Goal: Task Accomplishment & Management: Use online tool/utility

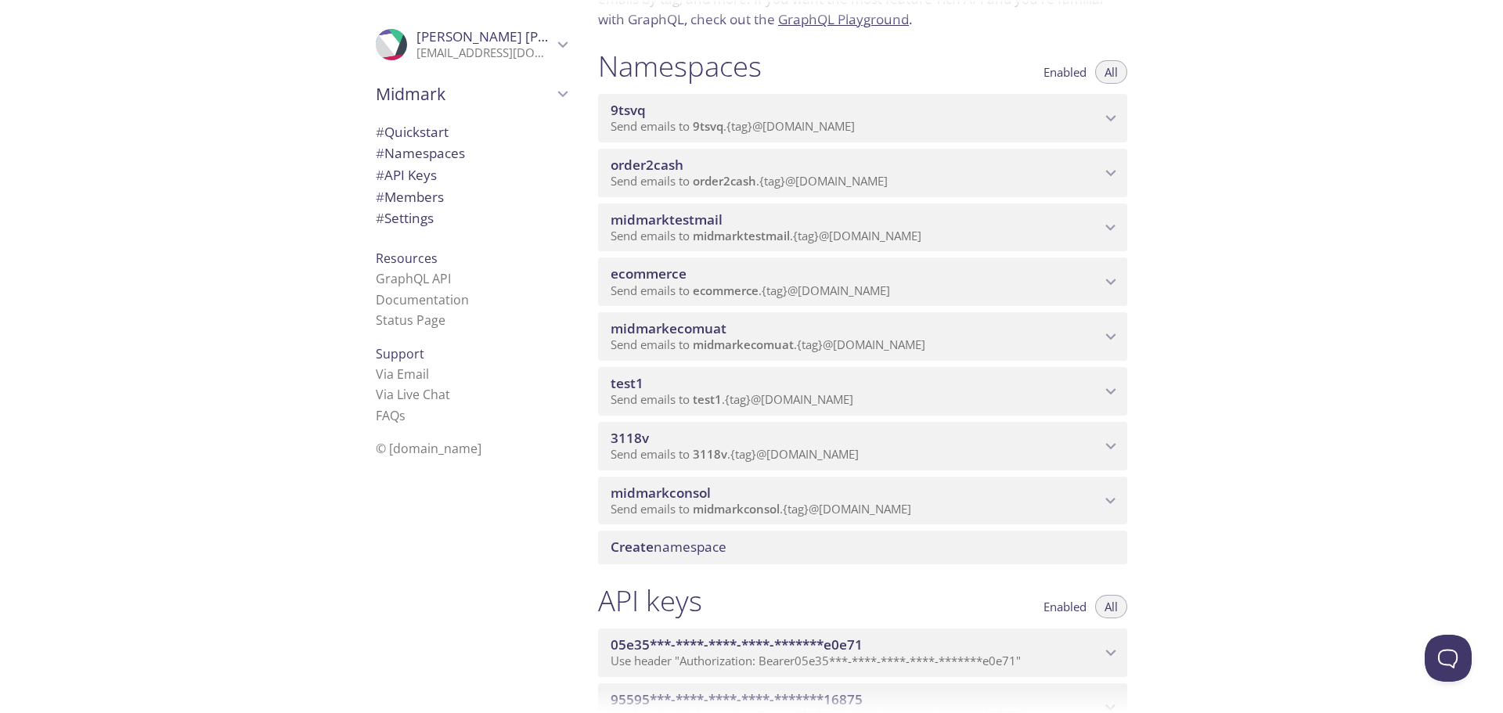
scroll to position [157, 0]
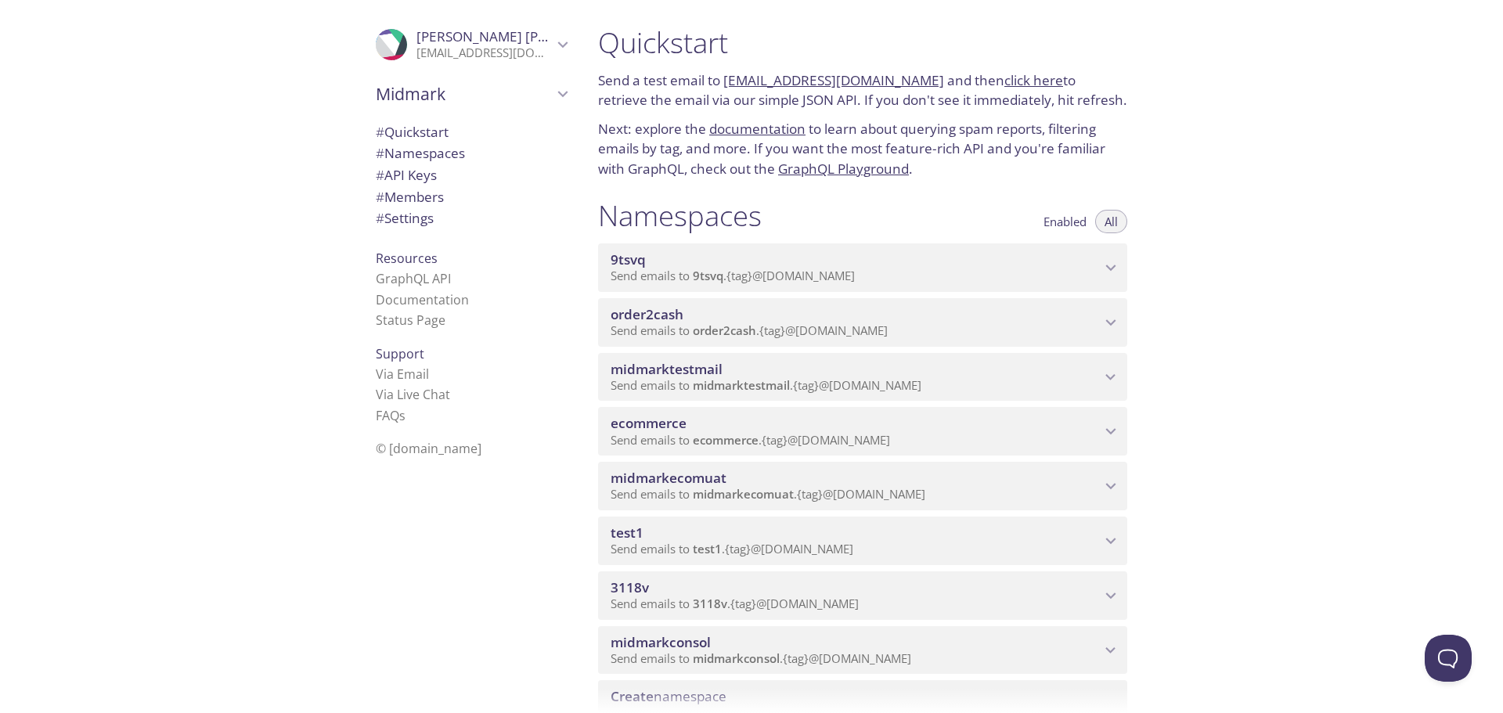
scroll to position [470, 0]
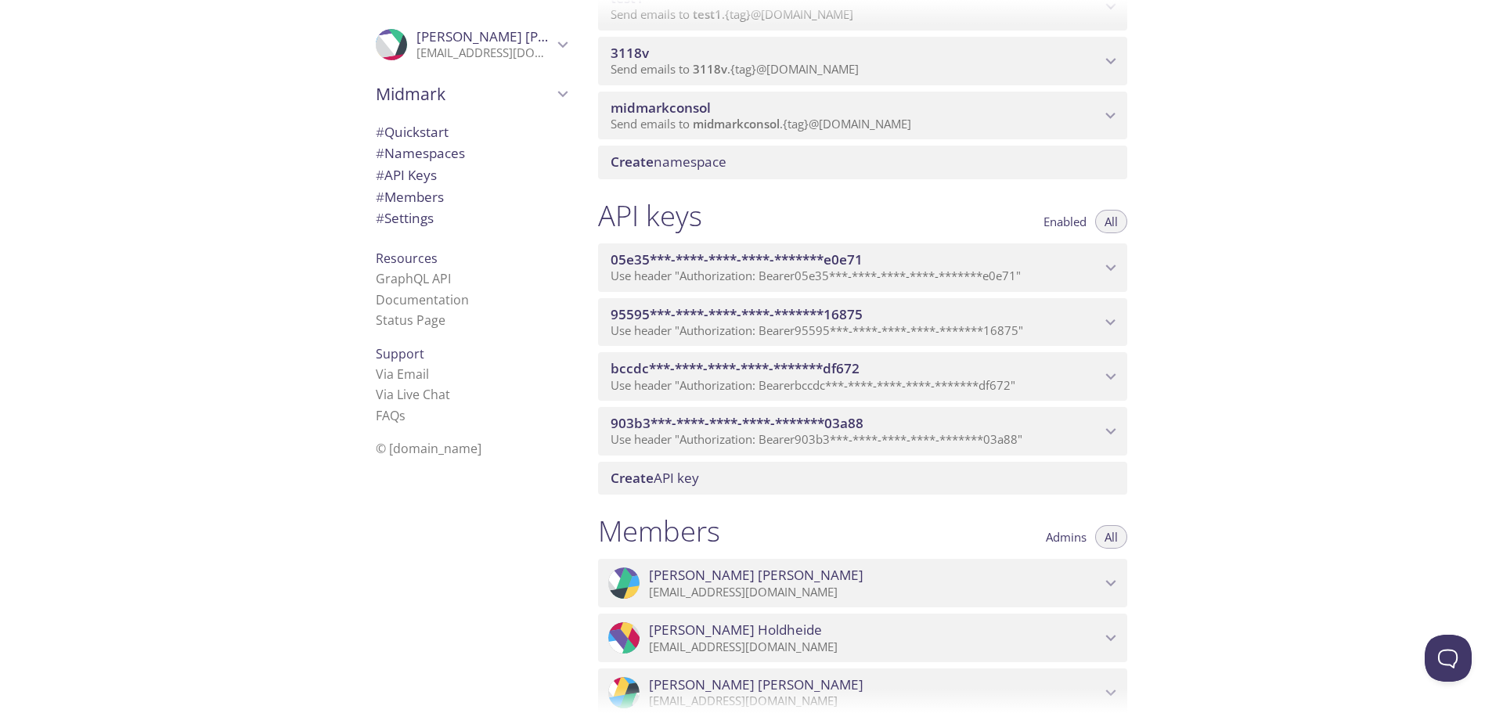
scroll to position [548, 0]
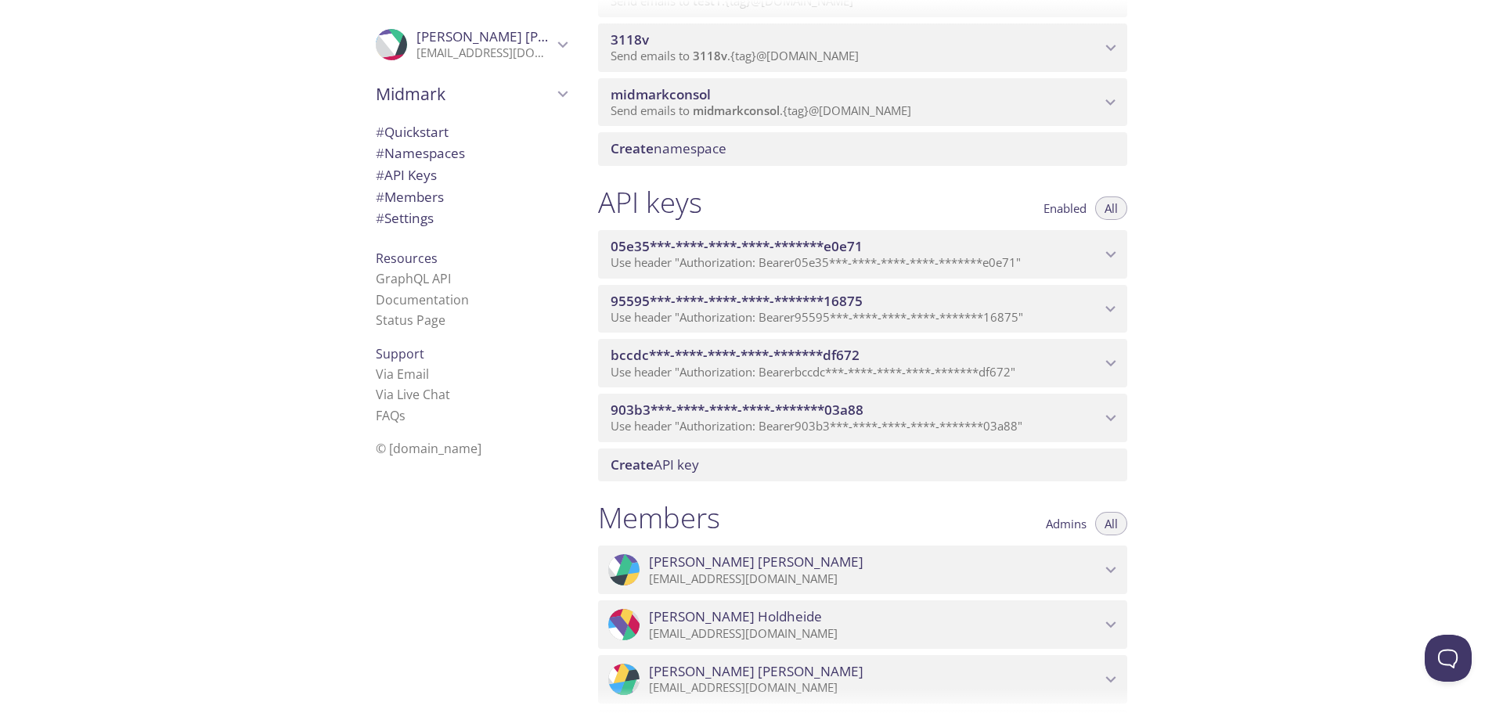
click at [1106, 247] on icon "05e35***-****-****-****-*******e0e71 API key" at bounding box center [1111, 254] width 20 height 20
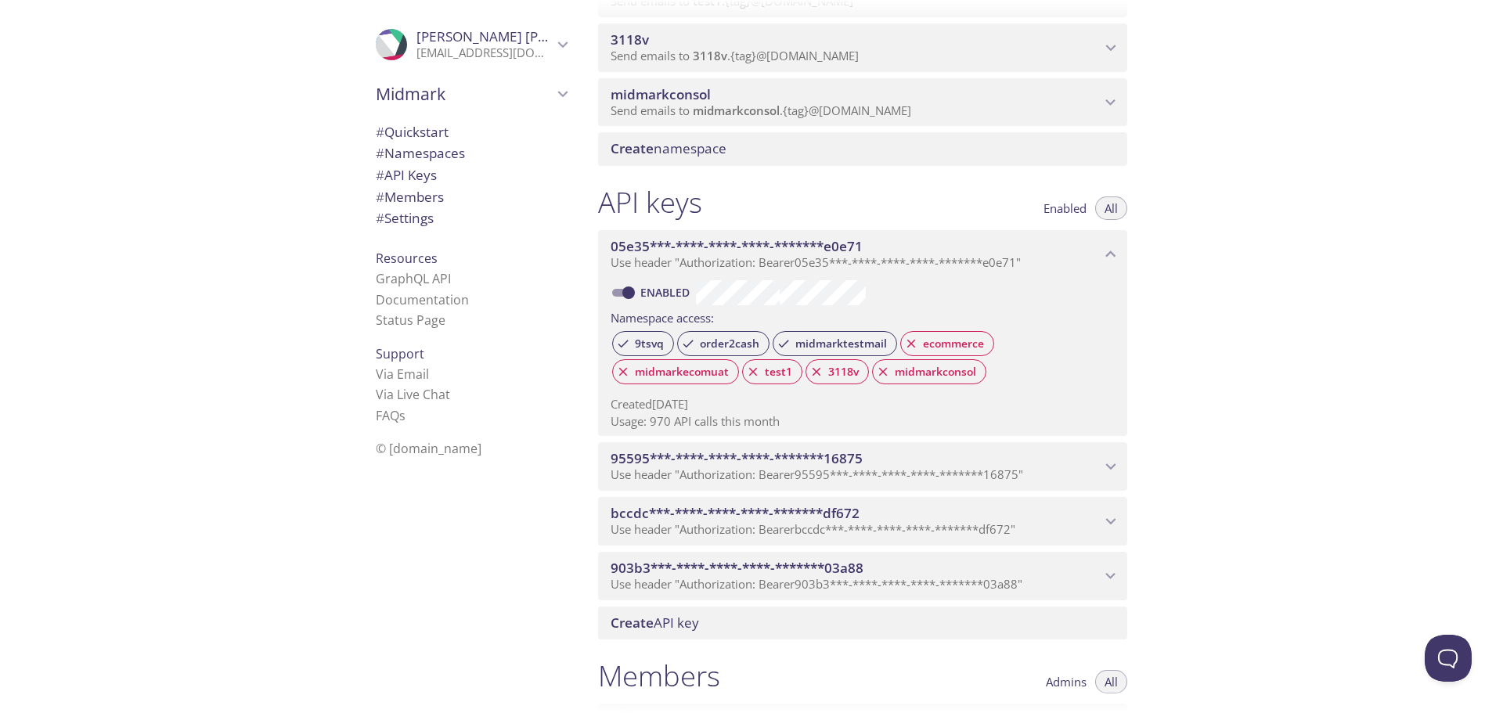
click at [1117, 251] on icon "05e35***-****-****-****-*******e0e71 API key" at bounding box center [1111, 254] width 20 height 20
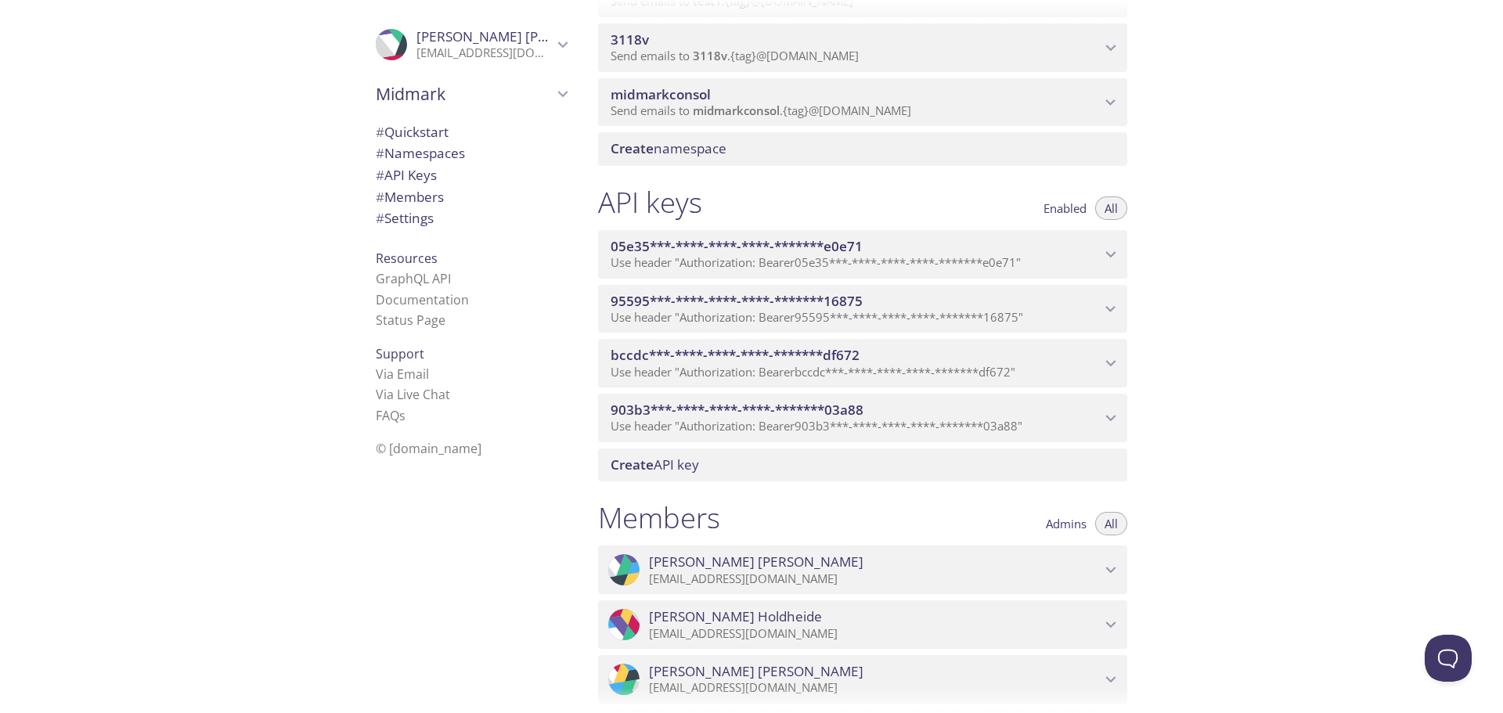
click at [1065, 240] on span "05e35***-****-****-****-*******e0e71" at bounding box center [856, 246] width 490 height 17
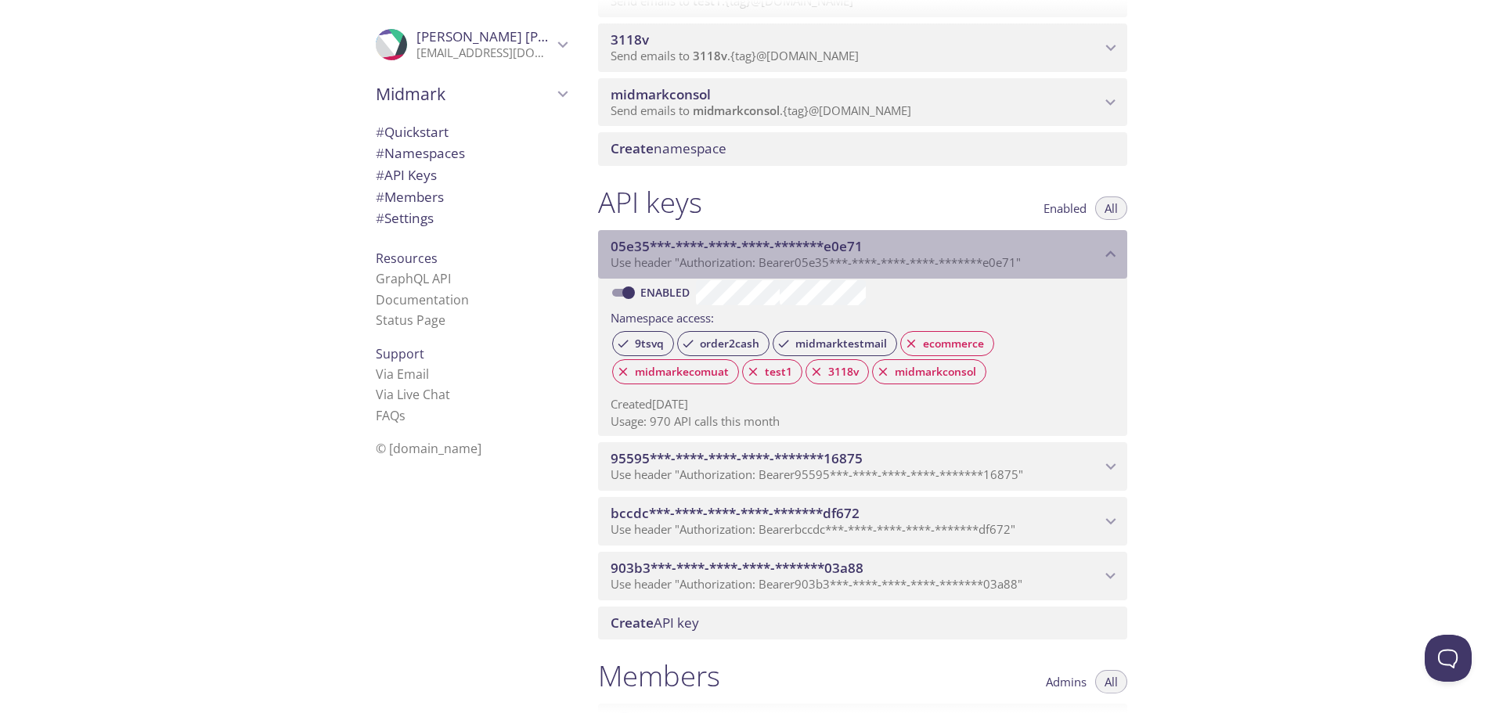
click at [1104, 247] on icon "05e35***-****-****-****-*******e0e71 API key" at bounding box center [1111, 254] width 20 height 20
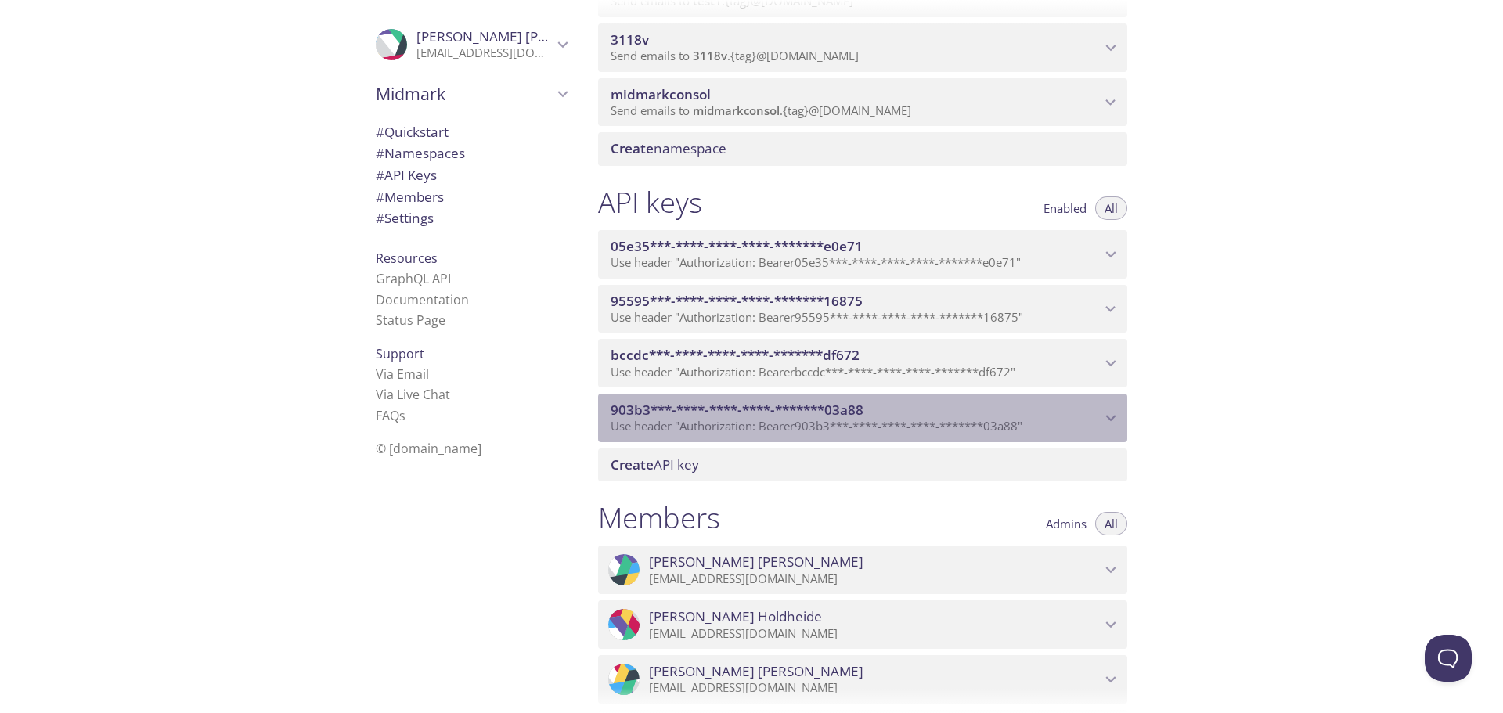
click at [1108, 413] on icon "903b3***-****-****-****-*******03a88 API key" at bounding box center [1111, 418] width 20 height 20
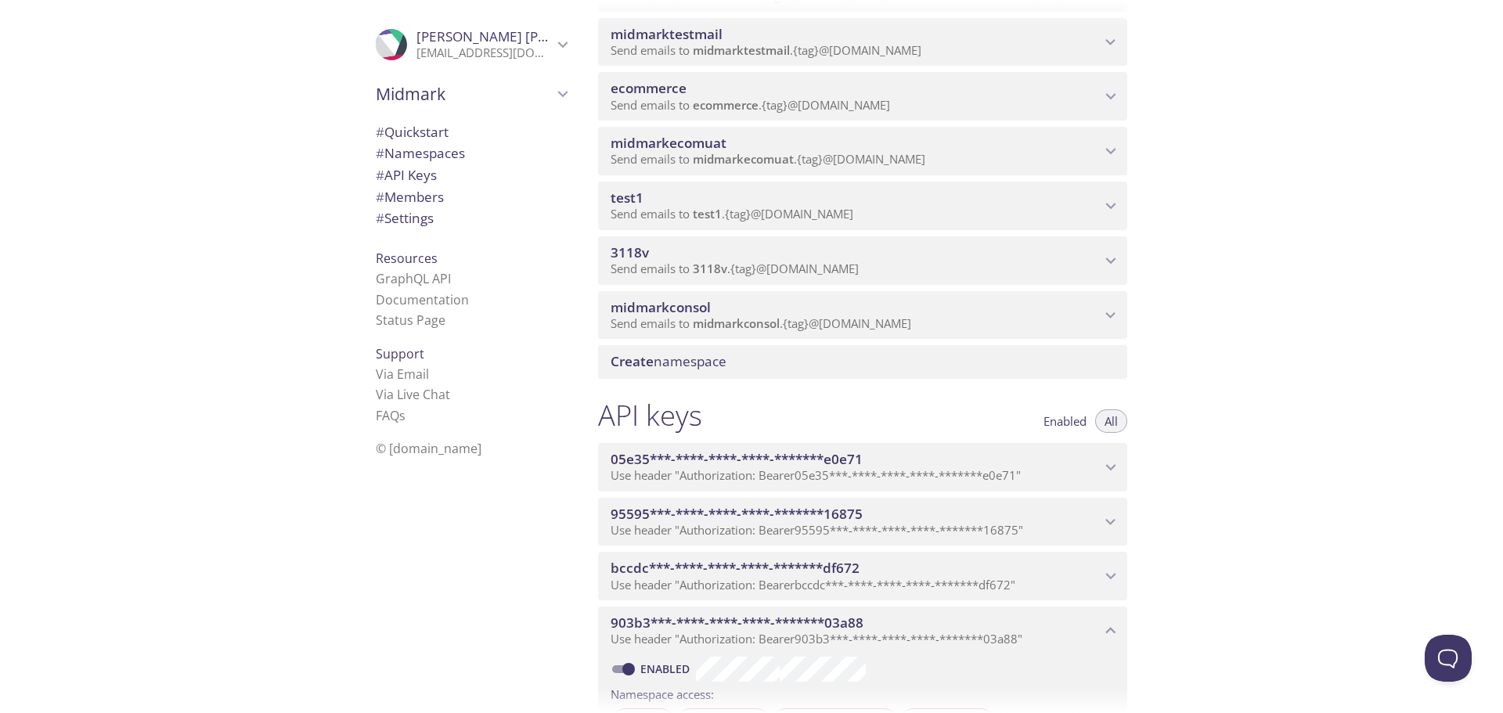
scroll to position [313, 0]
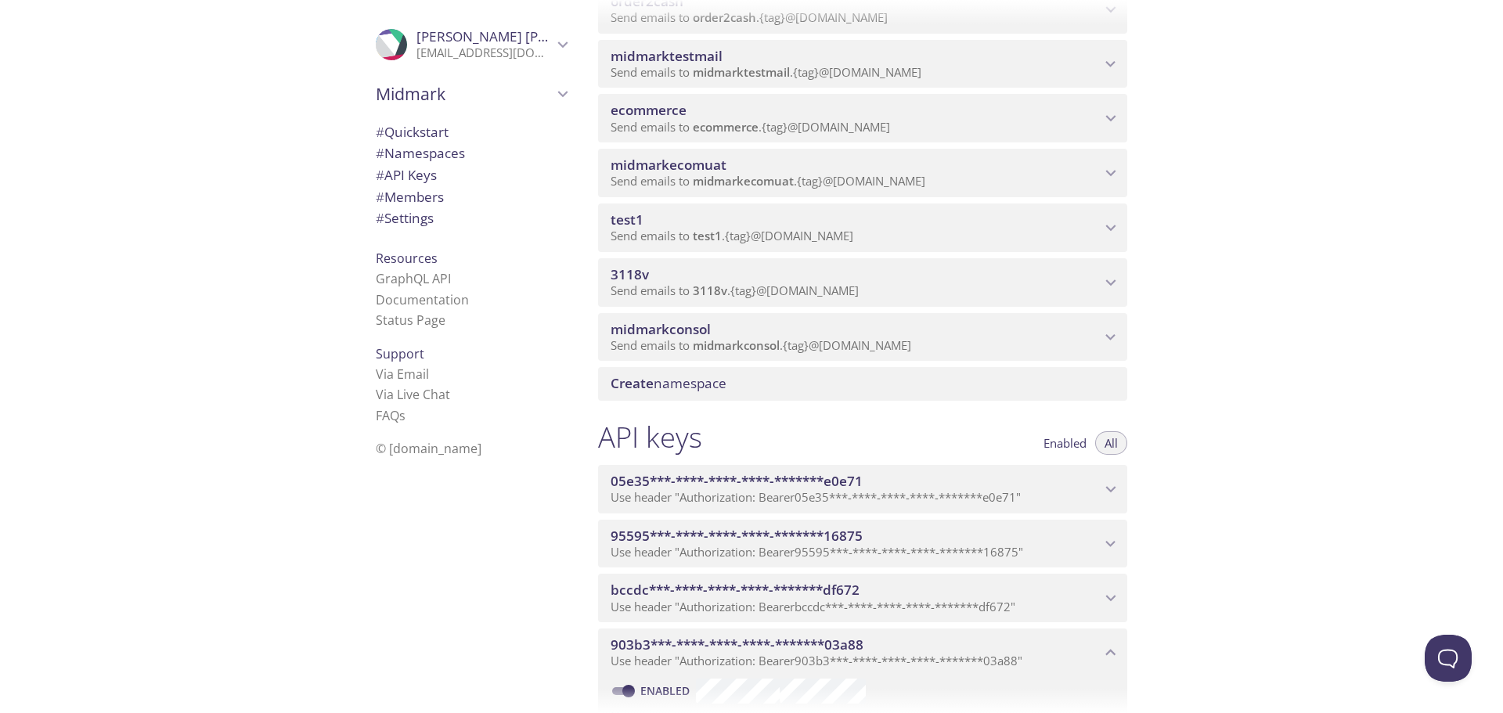
click at [918, 326] on span "midmarkconsol" at bounding box center [856, 329] width 490 height 17
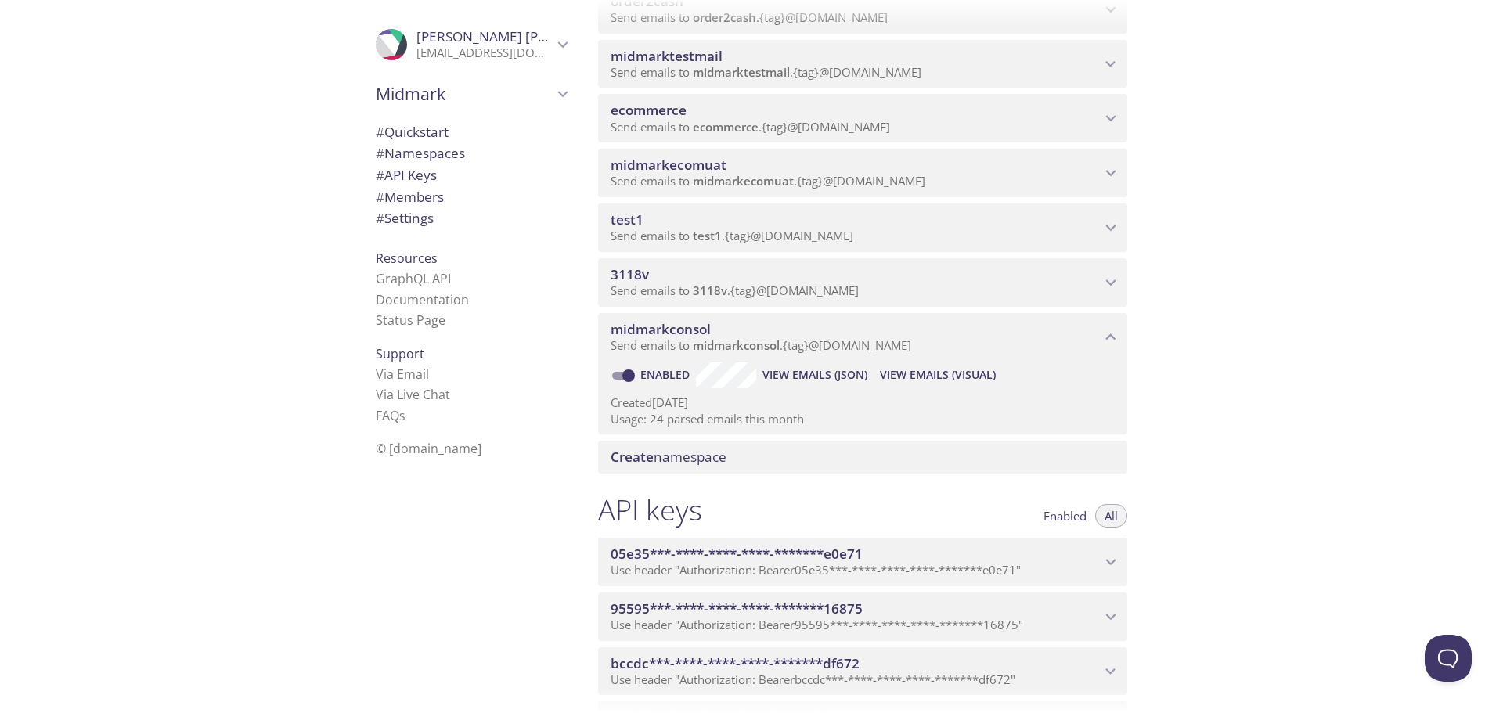
click at [938, 375] on span "View Emails (Visual)" at bounding box center [938, 375] width 116 height 19
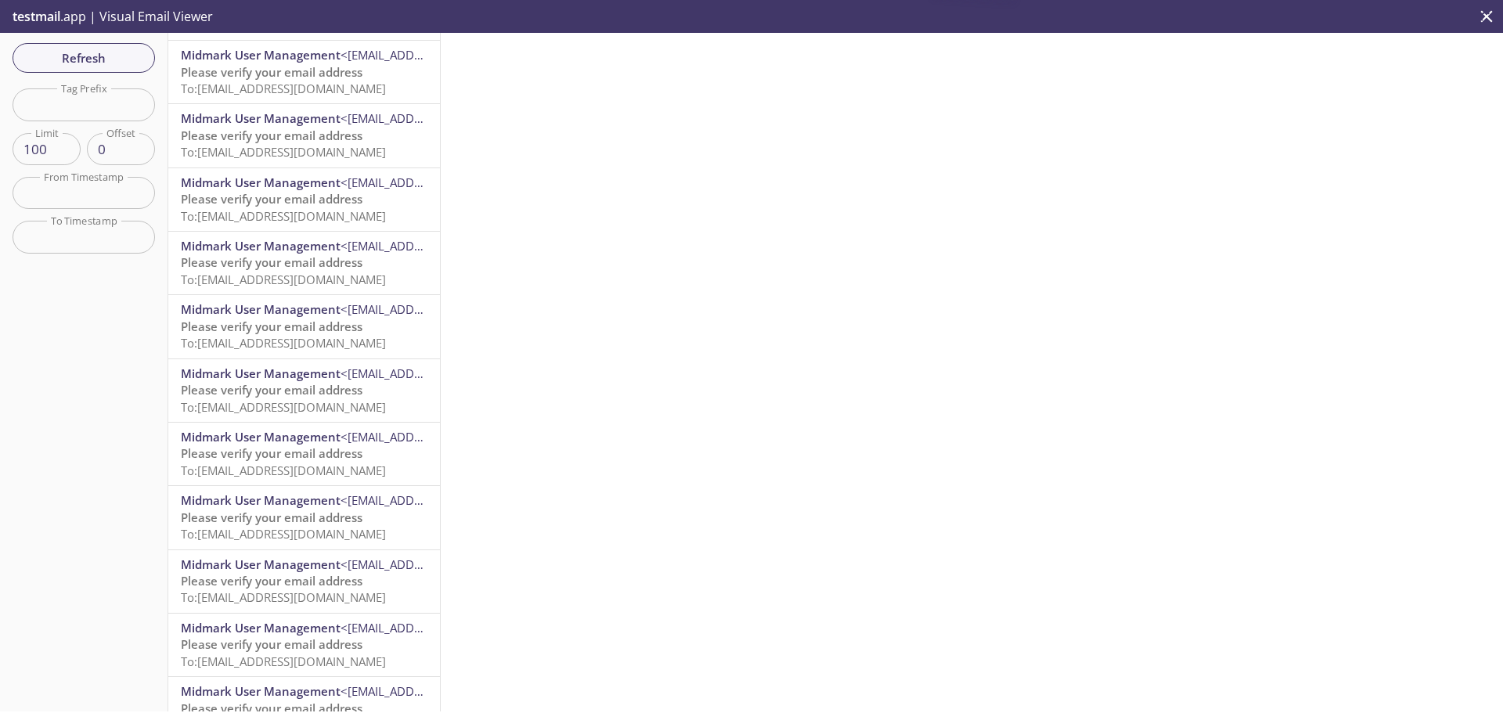
scroll to position [861, 0]
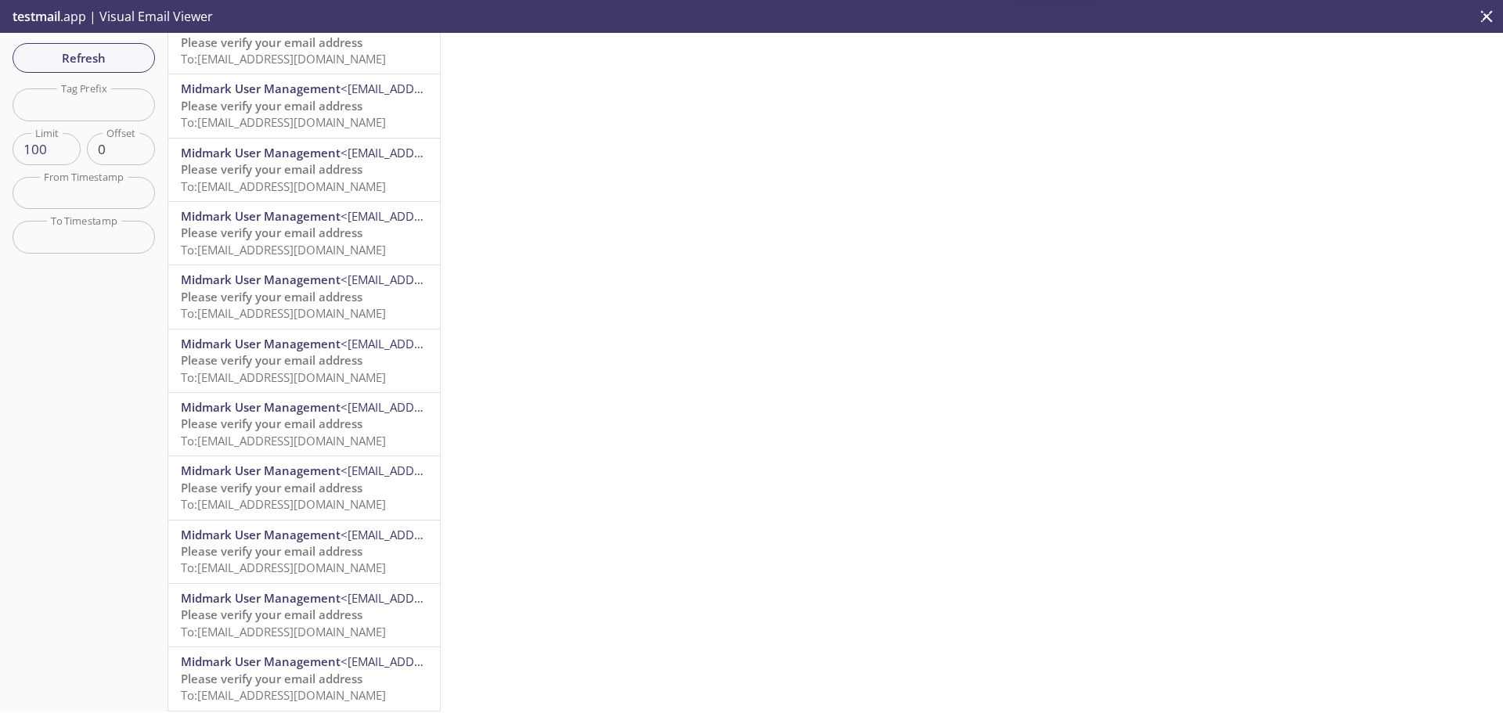
click at [295, 687] on span "To: midmarkconsol.thilgeman@inbox.testmail.app" at bounding box center [283, 695] width 205 height 16
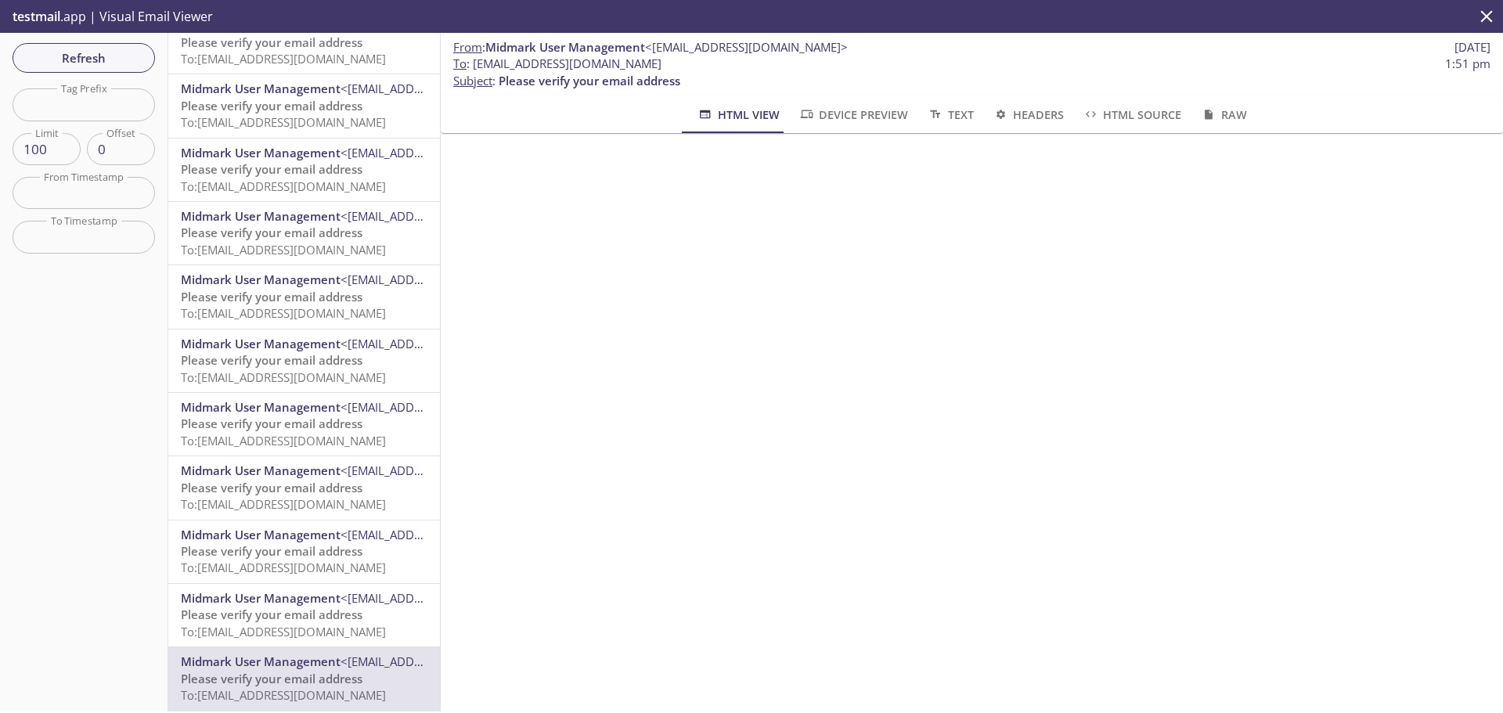
drag, startPoint x: 471, startPoint y: 63, endPoint x: 741, endPoint y: 61, distance: 269.4
click at [741, 61] on span "To : midmarkconsol.thilgeman@inbox.testmail.app 1:51 pm" at bounding box center [971, 64] width 1037 height 16
click at [749, 71] on span "To : midmarkconsol.thilgeman@inbox.testmail.app 1:51 pm" at bounding box center [971, 64] width 1037 height 16
drag, startPoint x: 737, startPoint y: 58, endPoint x: 477, endPoint y: 60, distance: 260.0
click at [477, 60] on span "To : midmarkconsol.thilgeman@inbox.testmail.app 1:51 pm" at bounding box center [971, 64] width 1037 height 16
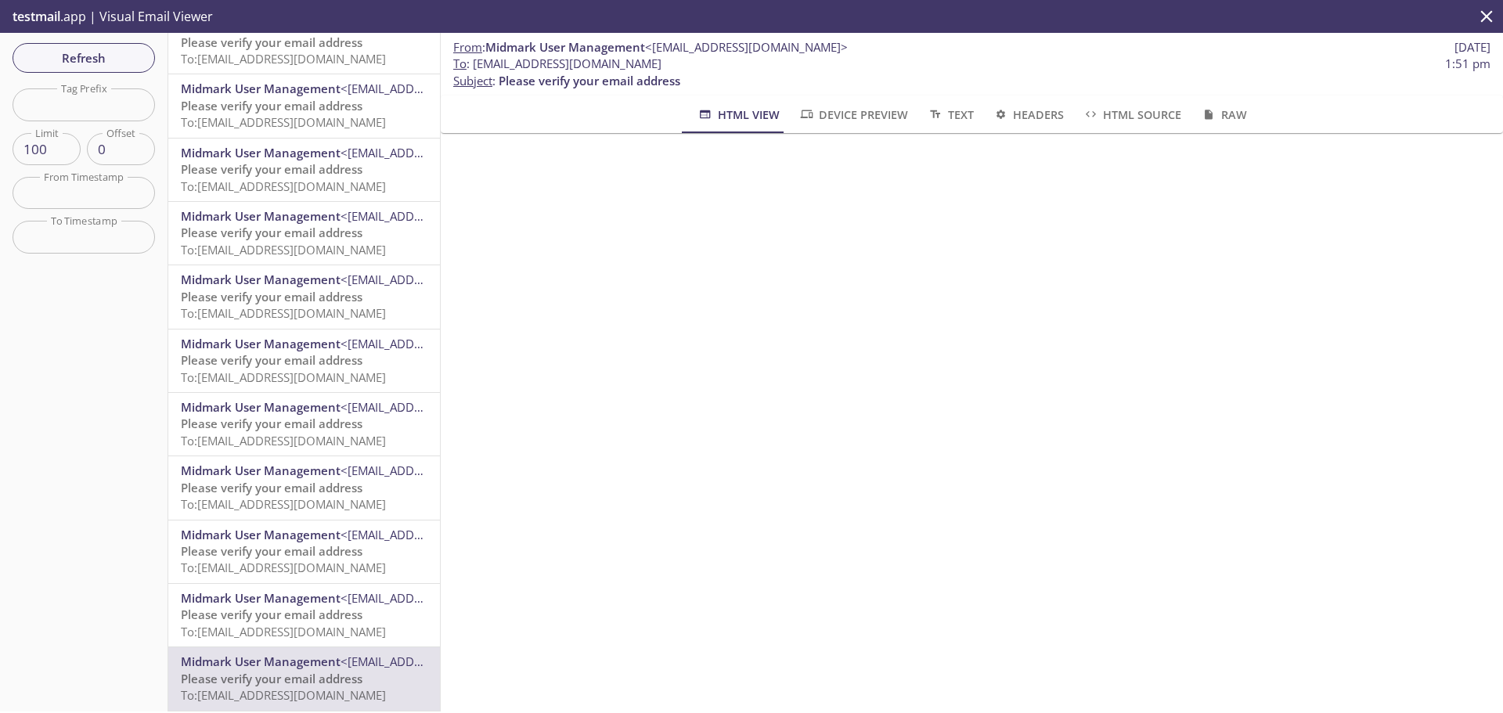
copy span "[EMAIL_ADDRESS][DOMAIN_NAME]"
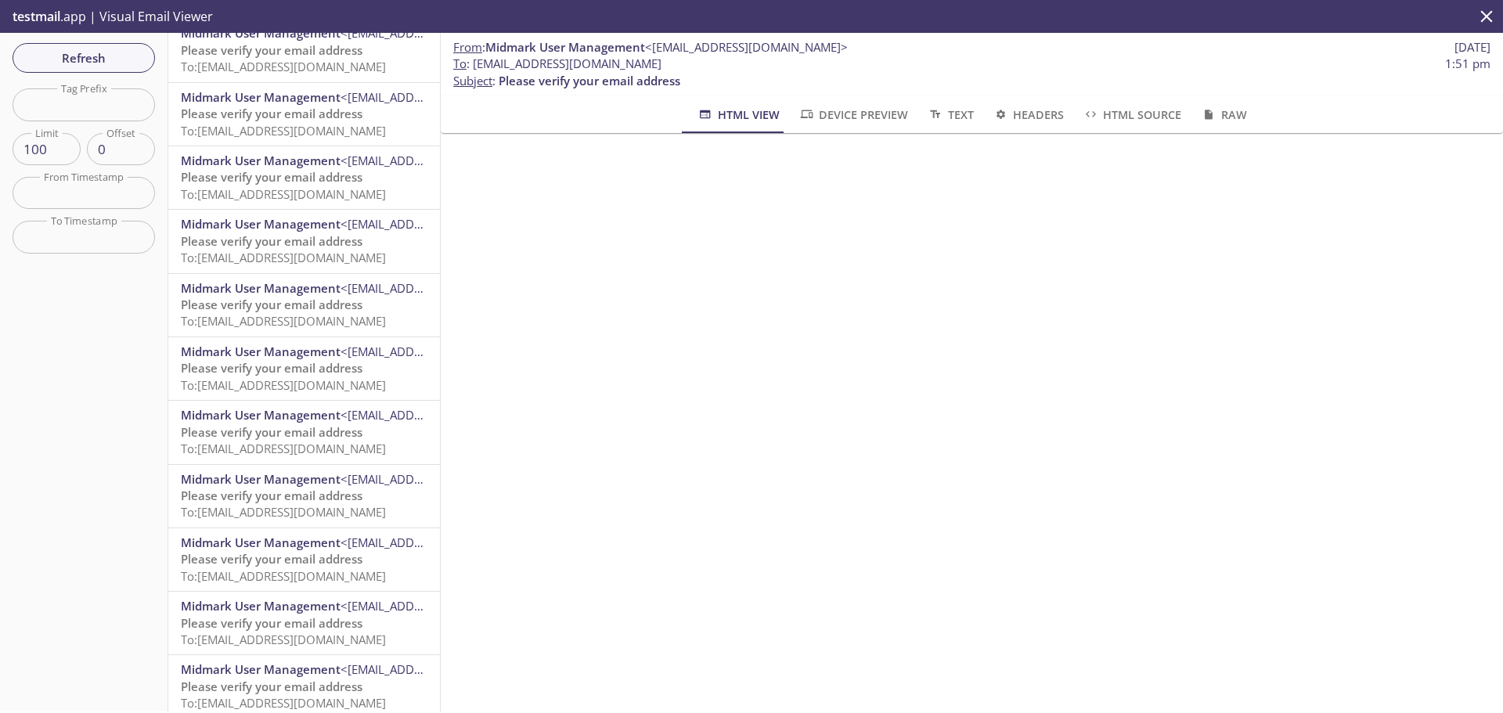
scroll to position [1816, 0]
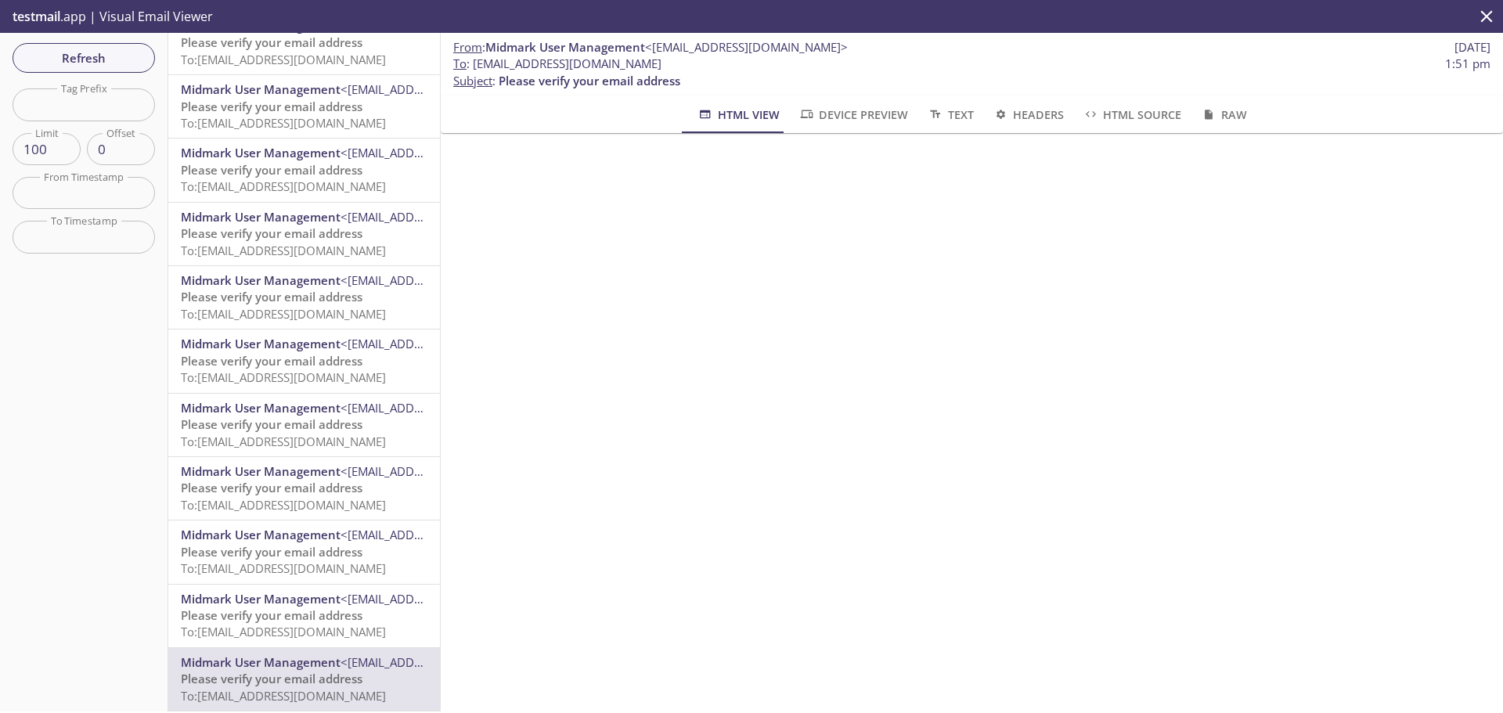
click at [357, 688] on span "To: midmarkconsol.thilgeman@inbox.testmail.app" at bounding box center [283, 696] width 205 height 16
click at [742, 62] on span "To : midmarkconsol.thilgeman@inbox.testmail.app 1:51 pm" at bounding box center [971, 64] width 1037 height 16
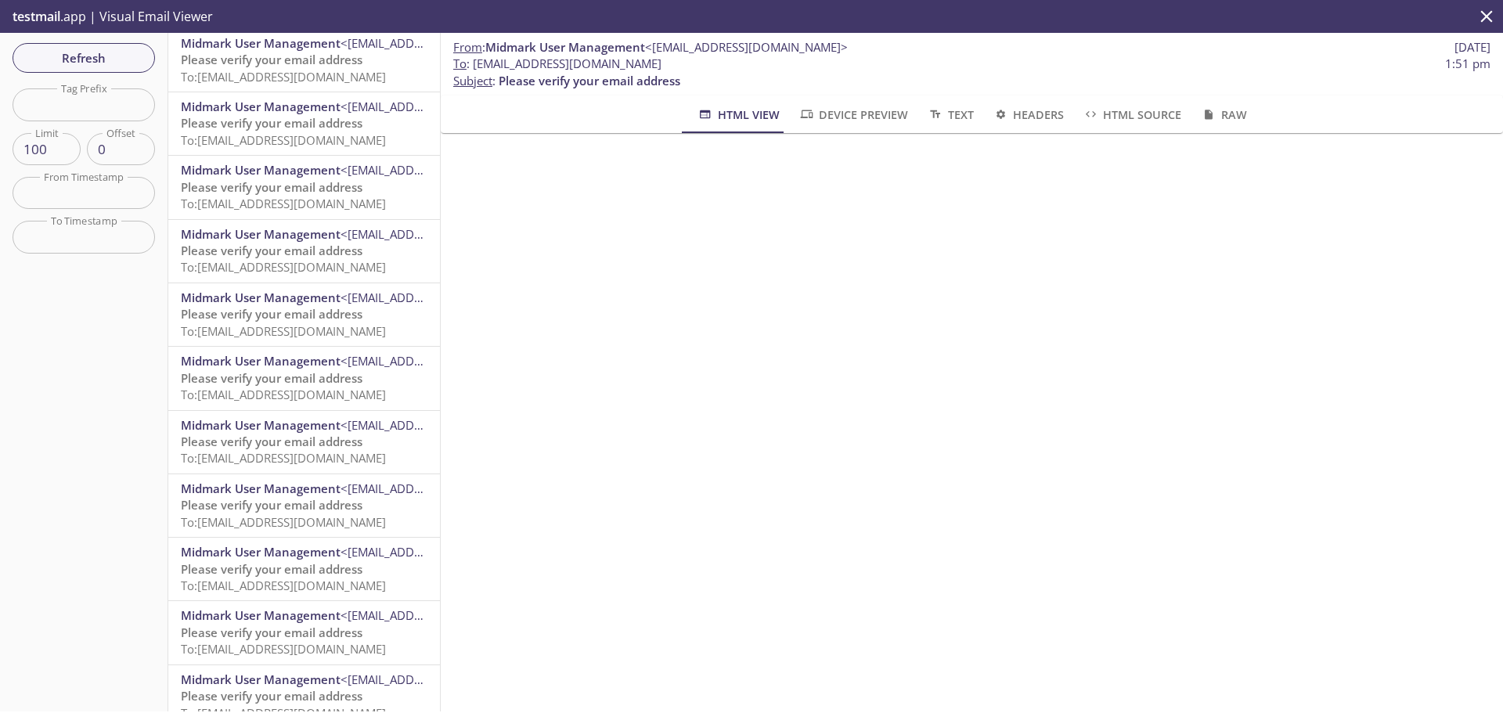
scroll to position [0, 0]
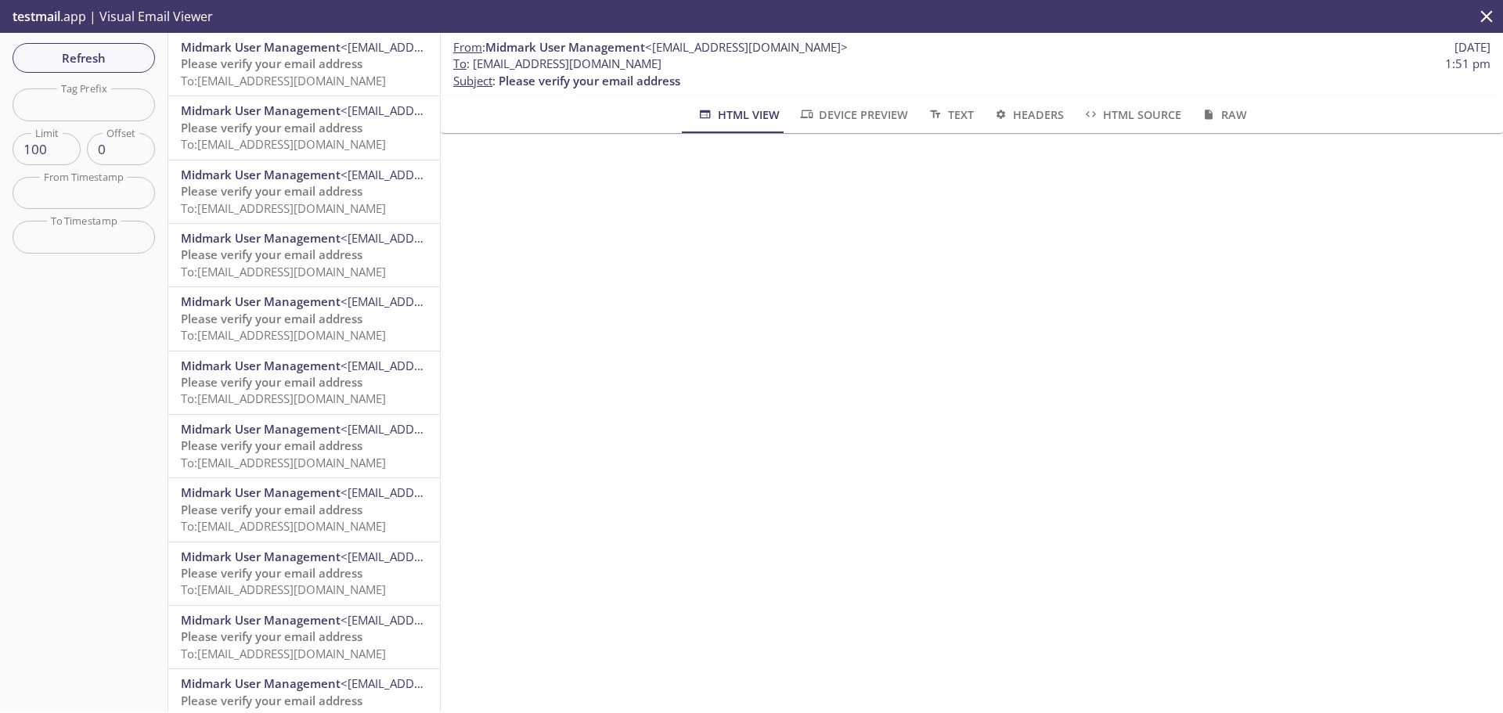
click at [281, 52] on span "Midmark User Management" at bounding box center [261, 47] width 160 height 16
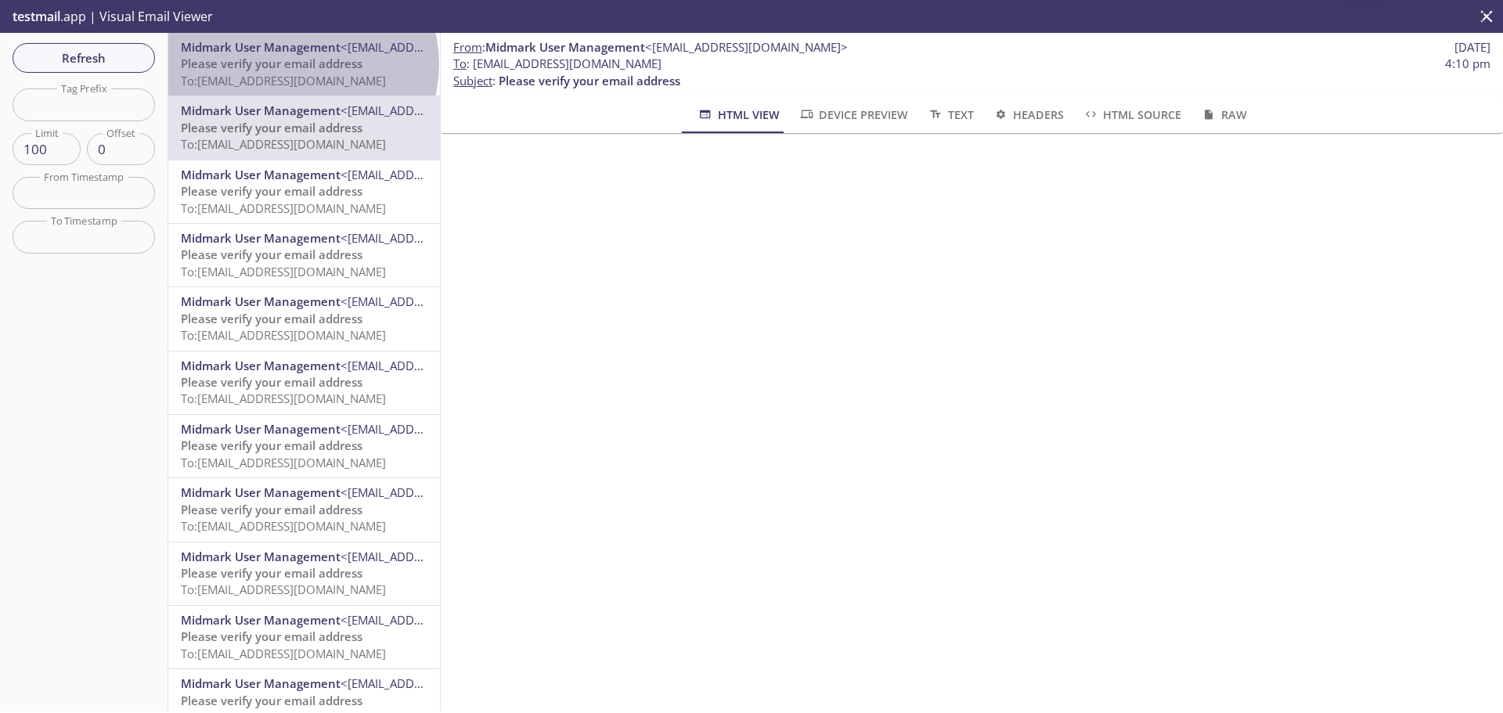
click at [301, 64] on span "Please verify your email address" at bounding box center [272, 64] width 182 height 16
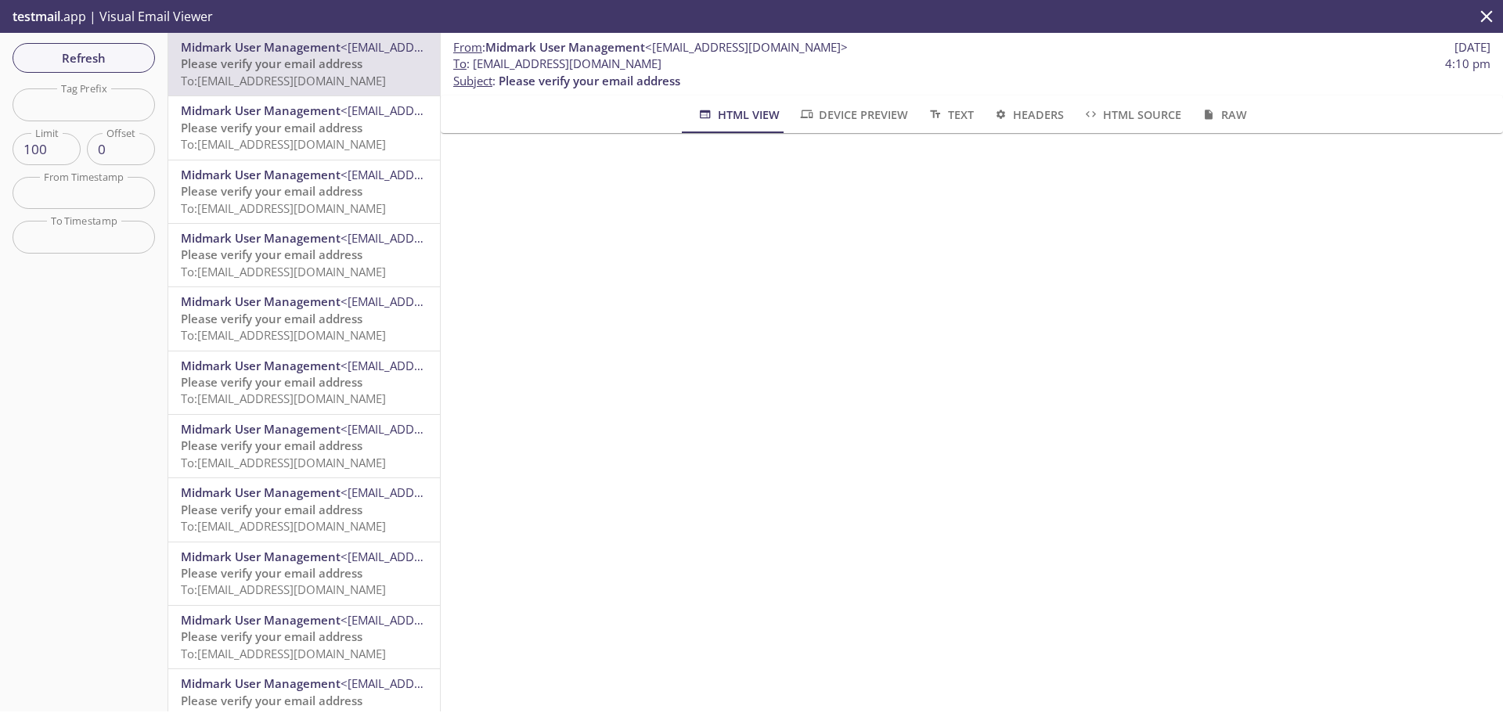
click at [153, 14] on p "testmail .app | Visual Email Viewer" at bounding box center [111, 16] width 222 height 33
